Goal: Find specific page/section

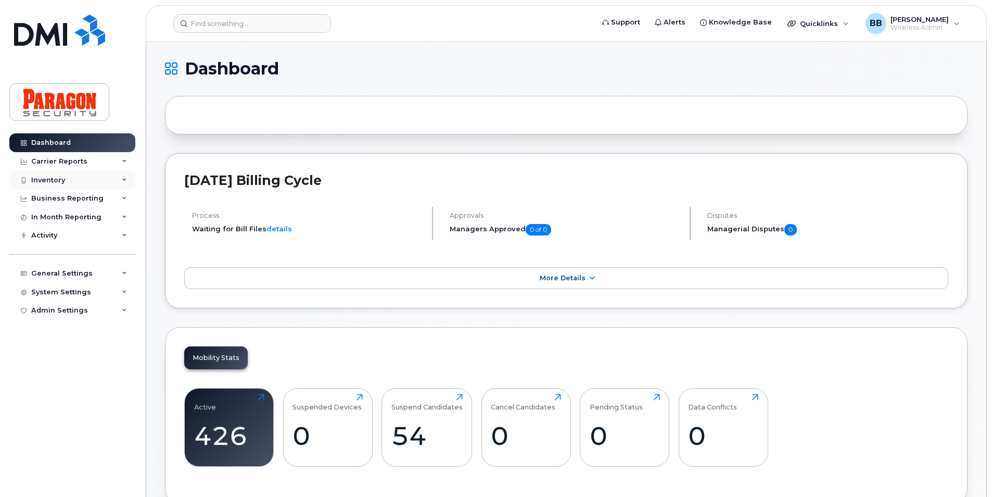
click at [62, 178] on div "Inventory" at bounding box center [48, 180] width 34 height 8
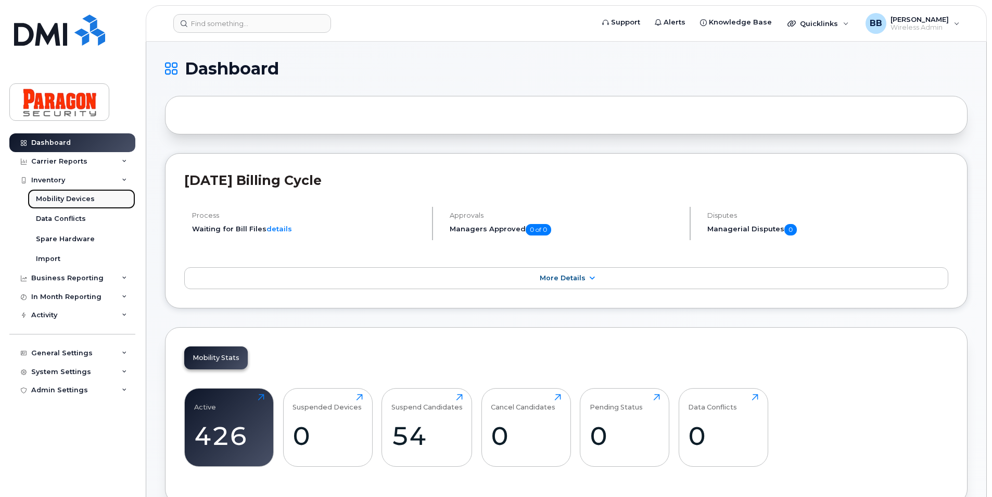
click at [61, 197] on div "Mobility Devices" at bounding box center [65, 198] width 59 height 9
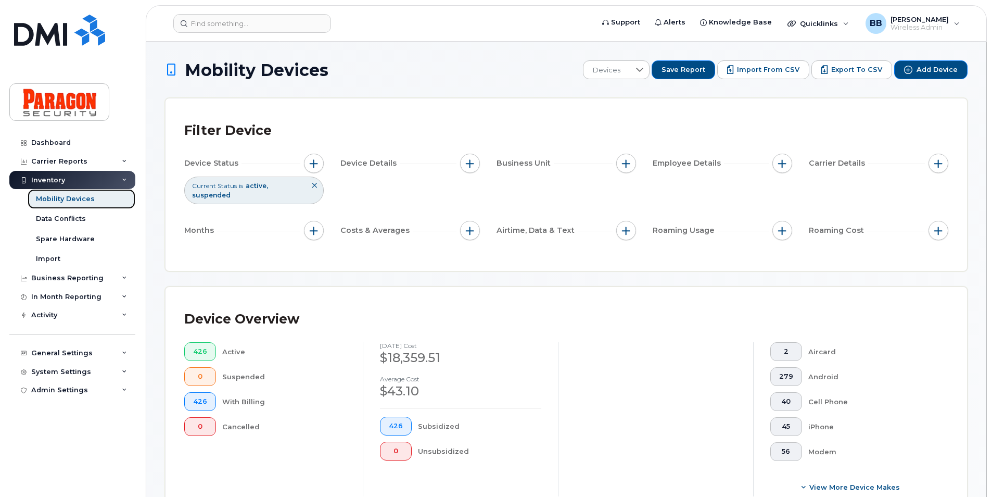
scroll to position [219, 0]
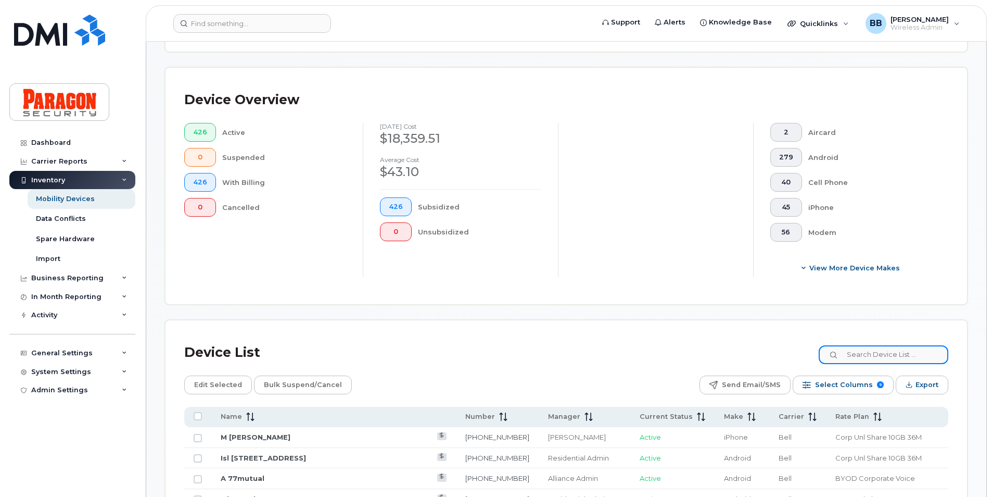
click at [937, 350] on input at bounding box center [884, 354] width 130 height 19
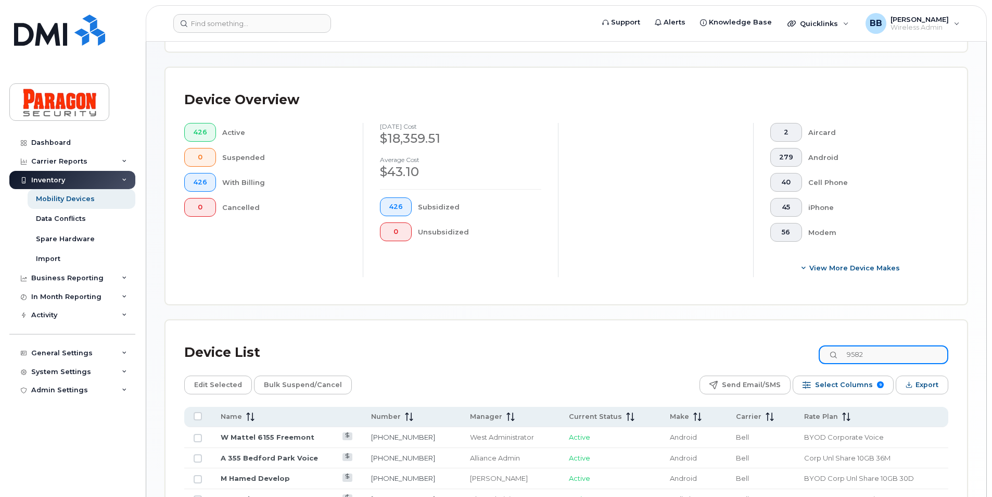
type input "9582"
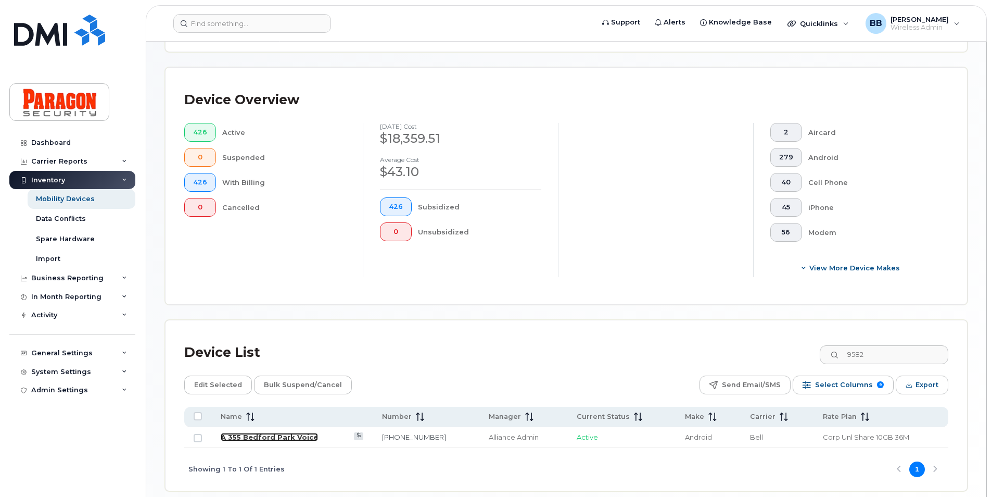
click at [280, 435] on link "A 355 Bedford Park Voice" at bounding box center [269, 437] width 97 height 8
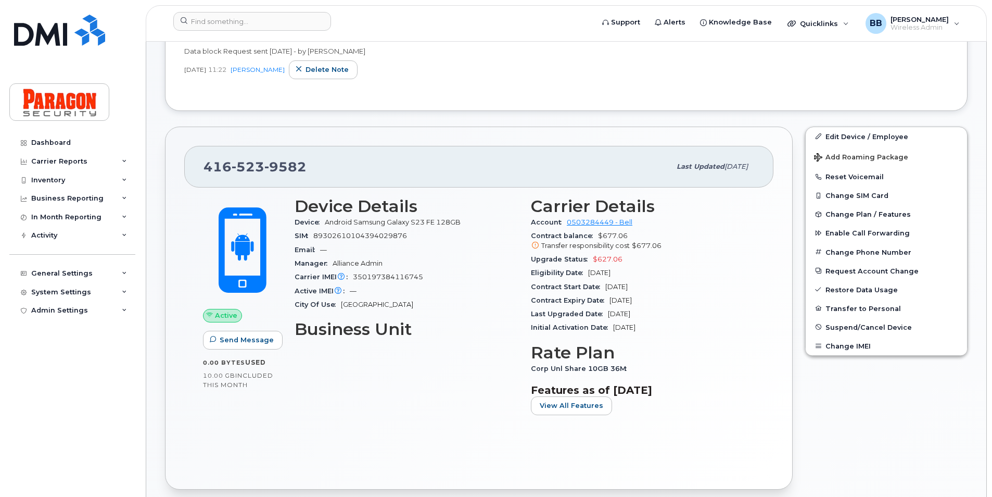
scroll to position [312, 0]
